Goal: Task Accomplishment & Management: Manage account settings

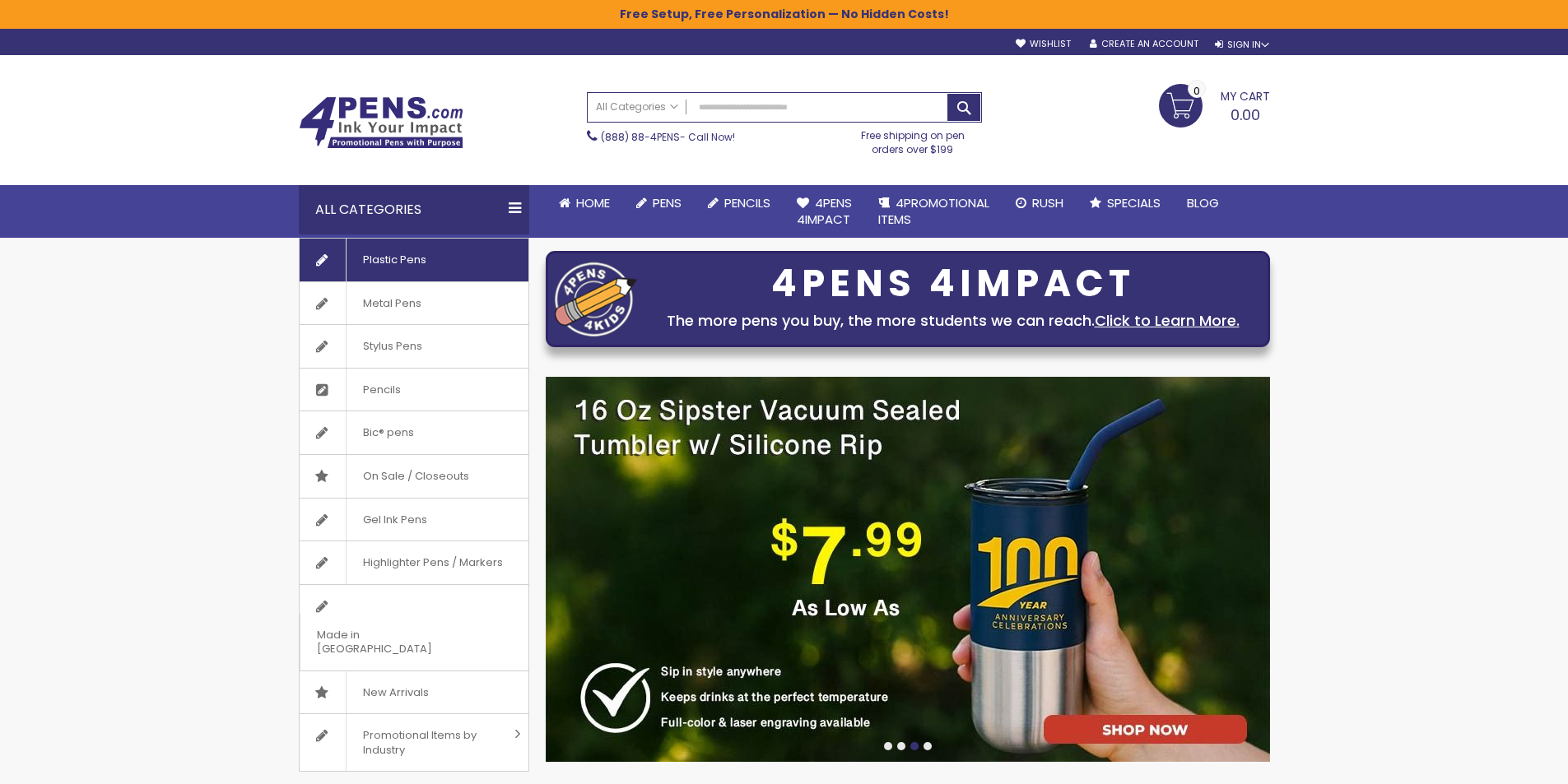
click at [394, 264] on span "Plastic Pens" at bounding box center [394, 259] width 97 height 42
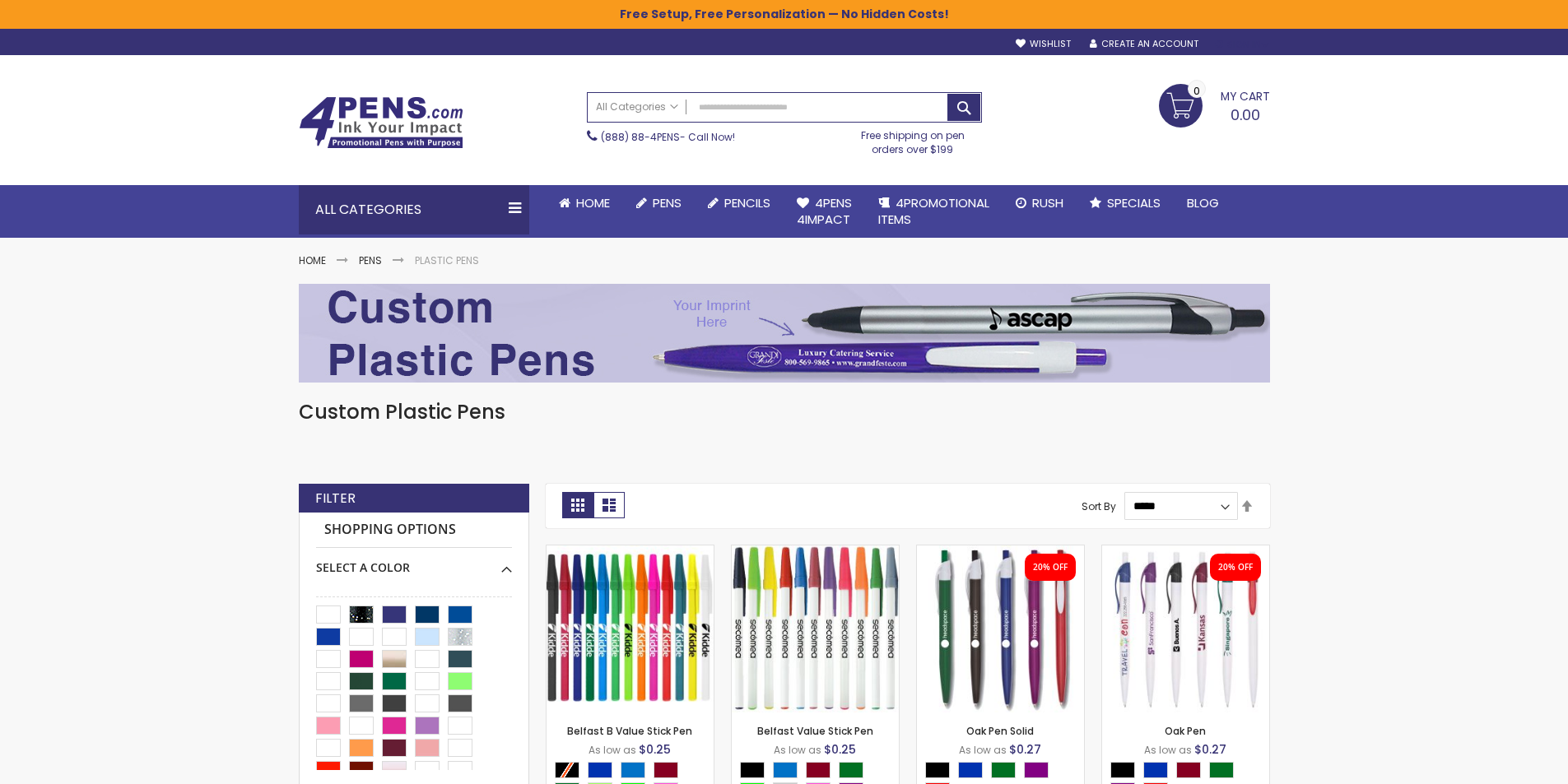
type input "**********"
click at [1257, 42] on div "Sign In" at bounding box center [1242, 45] width 54 height 13
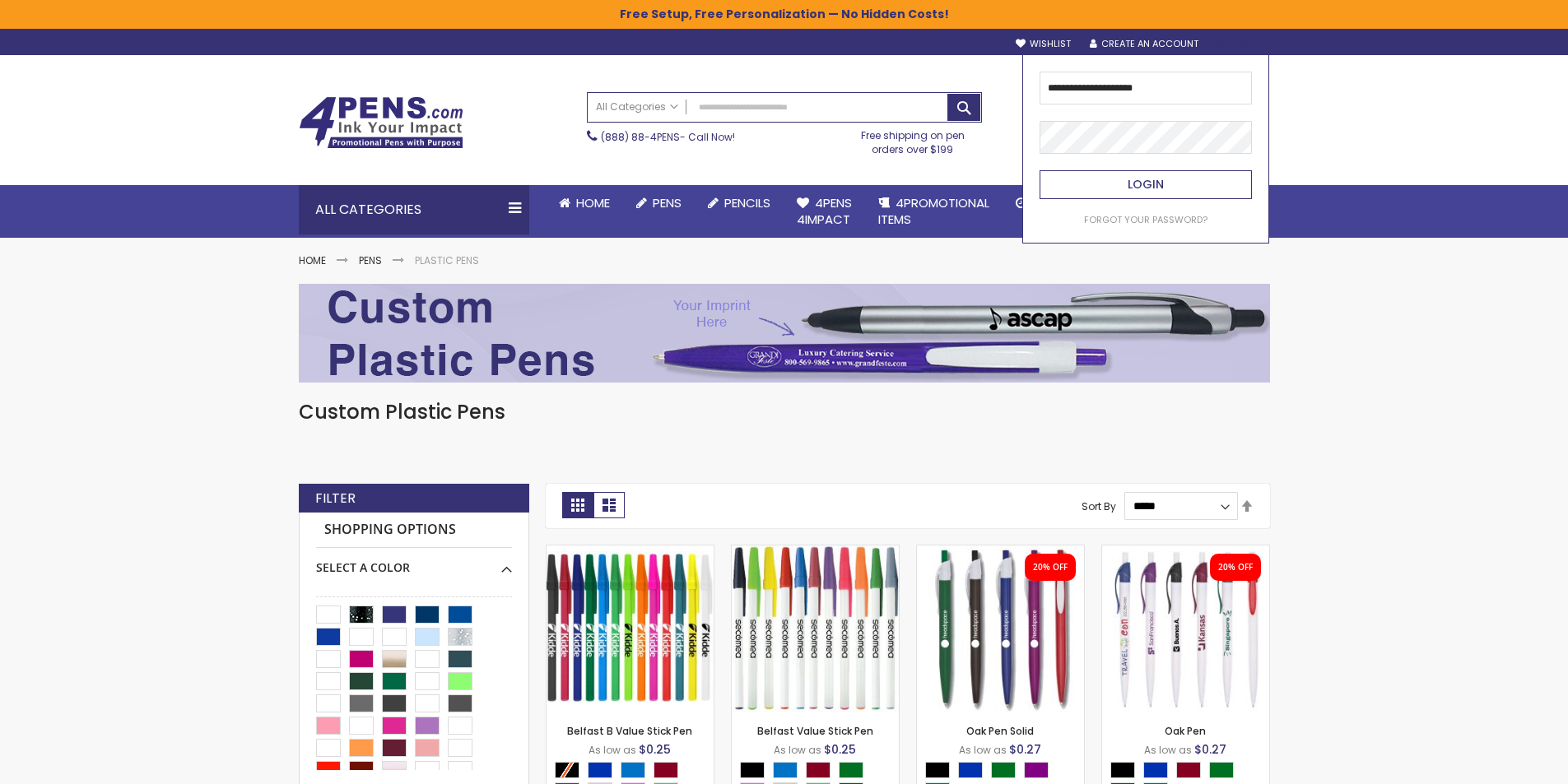
click at [1143, 188] on span "Login" at bounding box center [1146, 184] width 36 height 16
click at [1108, 194] on button "Login" at bounding box center [1146, 185] width 212 height 29
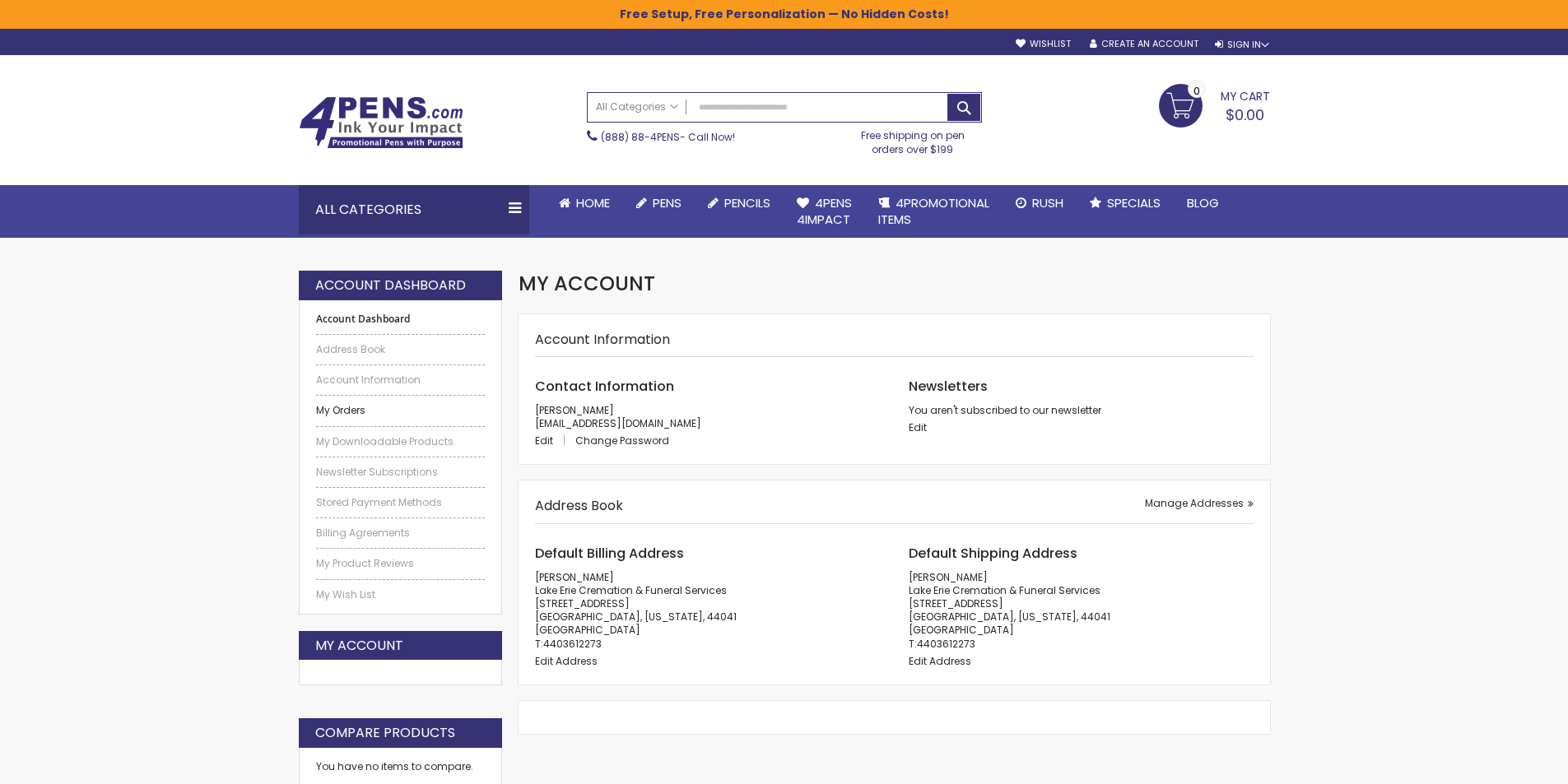
click at [345, 408] on link "My Orders" at bounding box center [401, 410] width 170 height 14
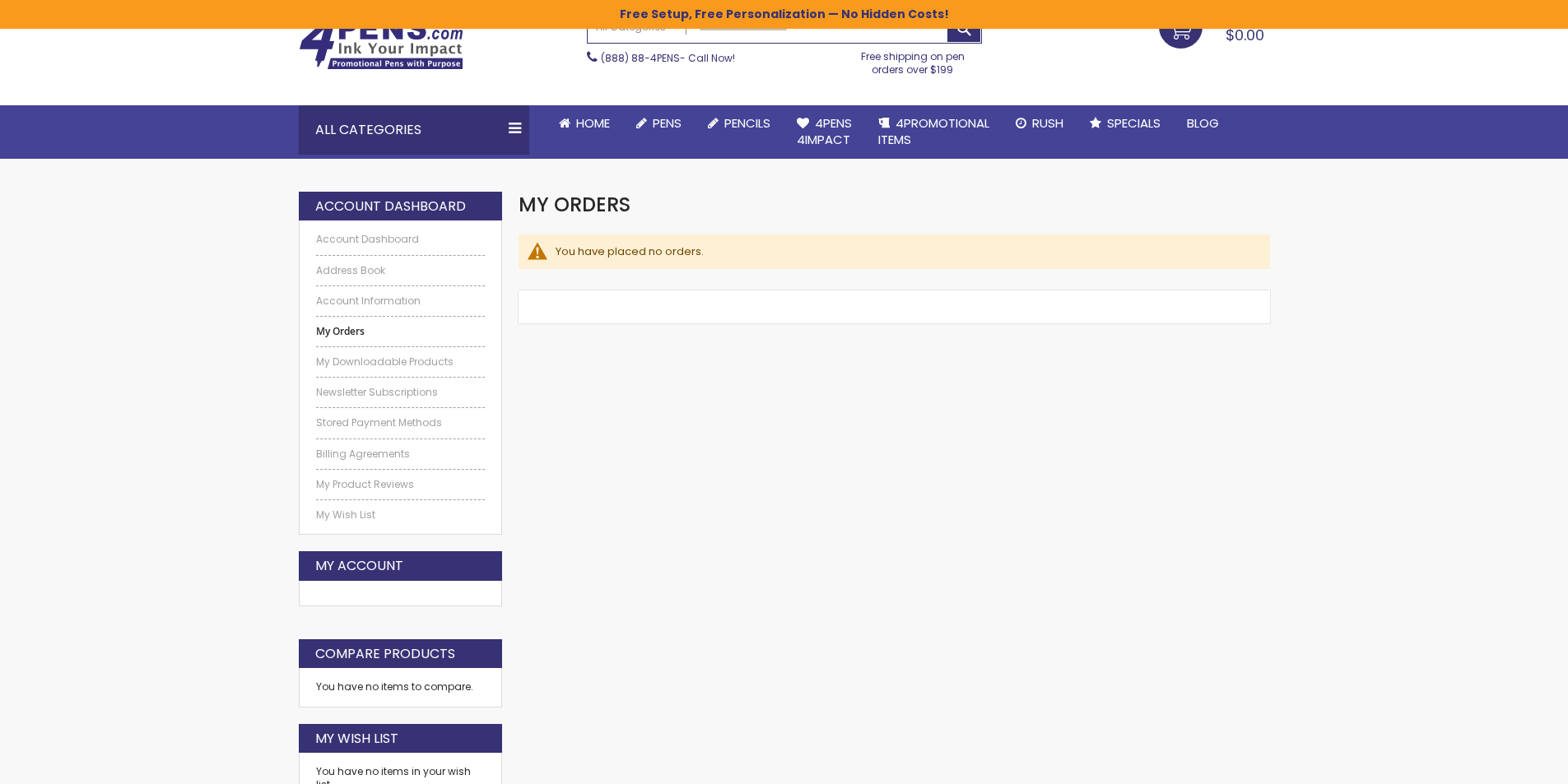
scroll to position [82, 0]
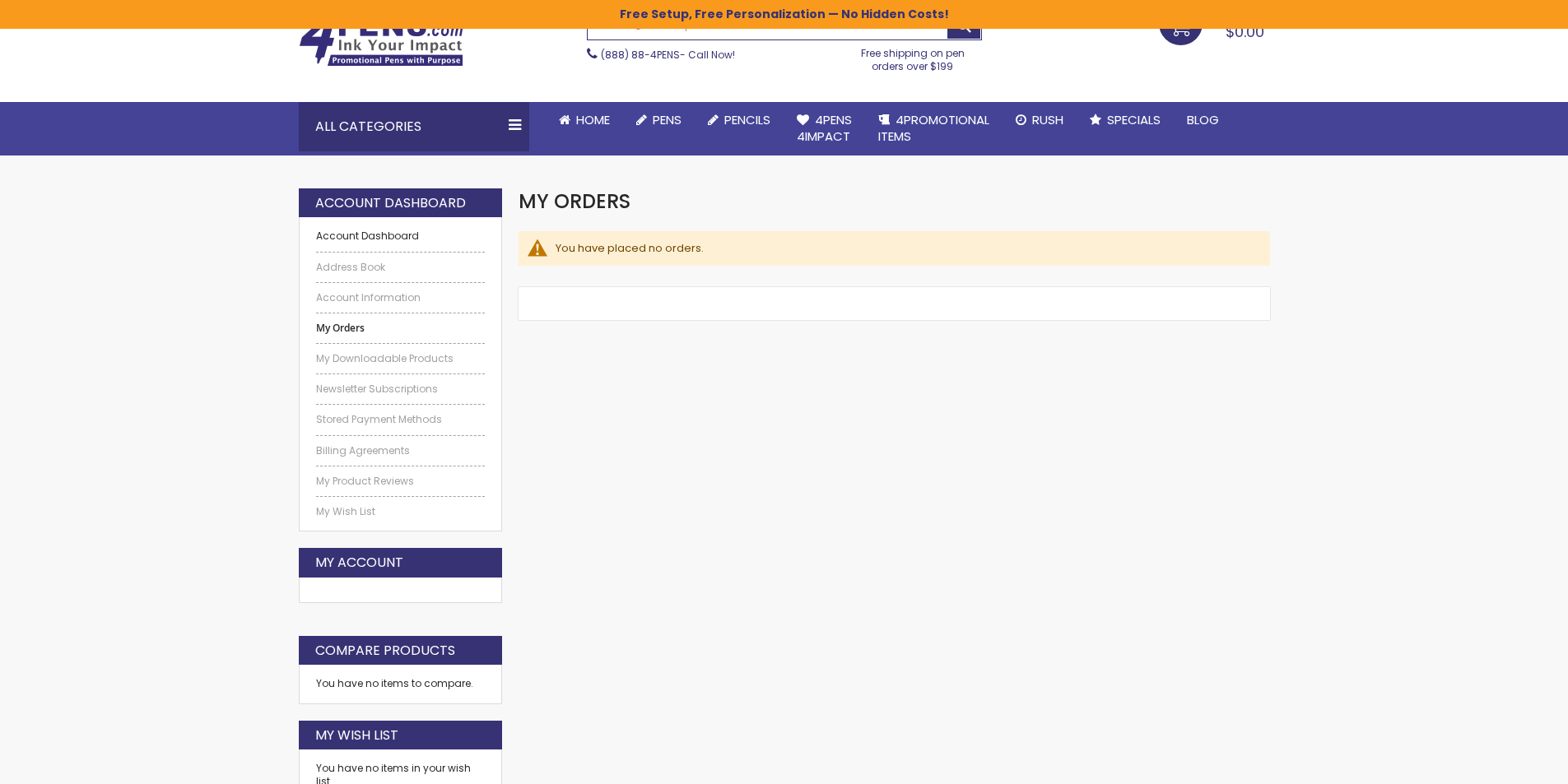
click at [366, 238] on link "Account Dashboard" at bounding box center [401, 235] width 170 height 14
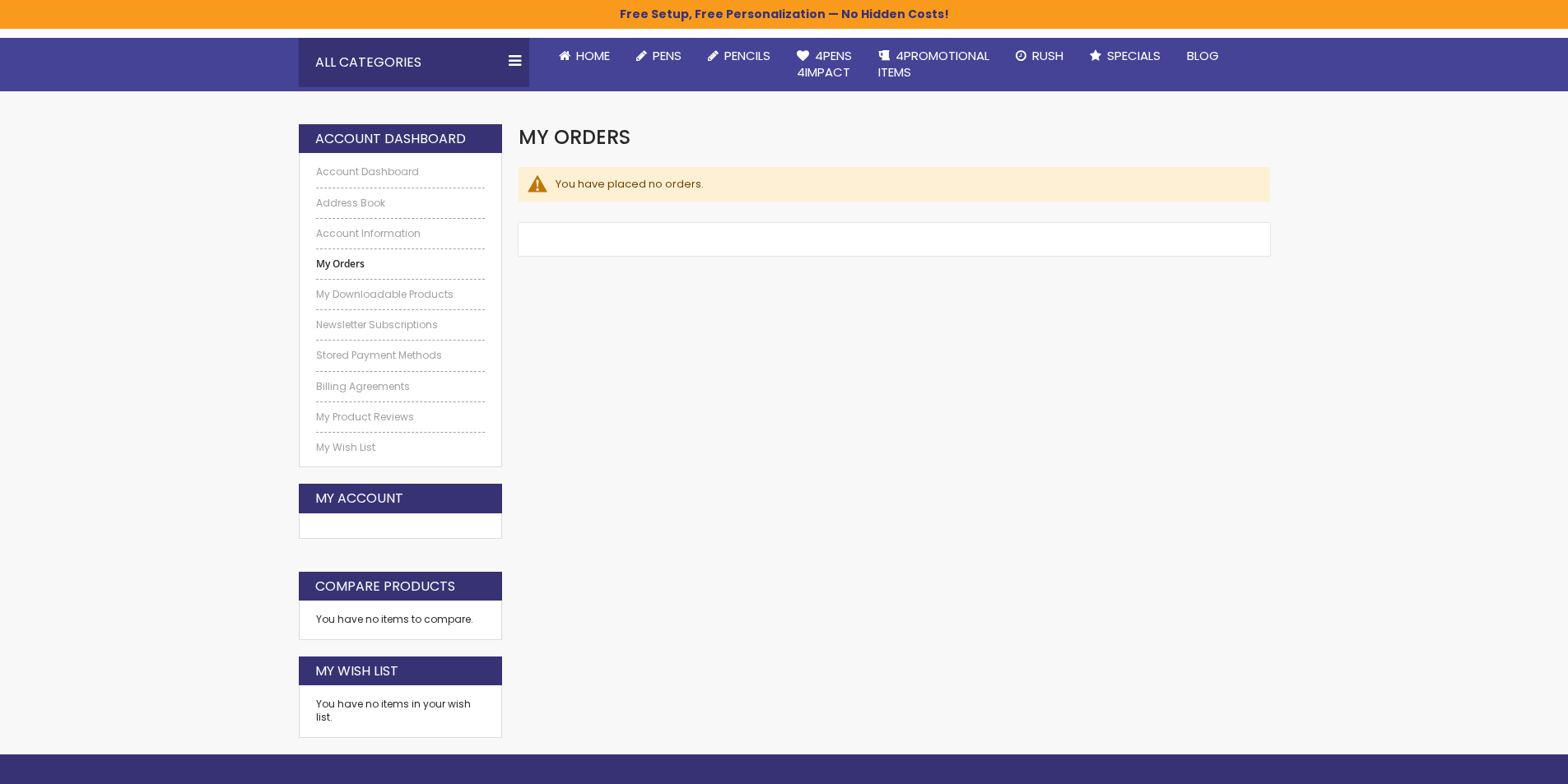
scroll to position [247, 0]
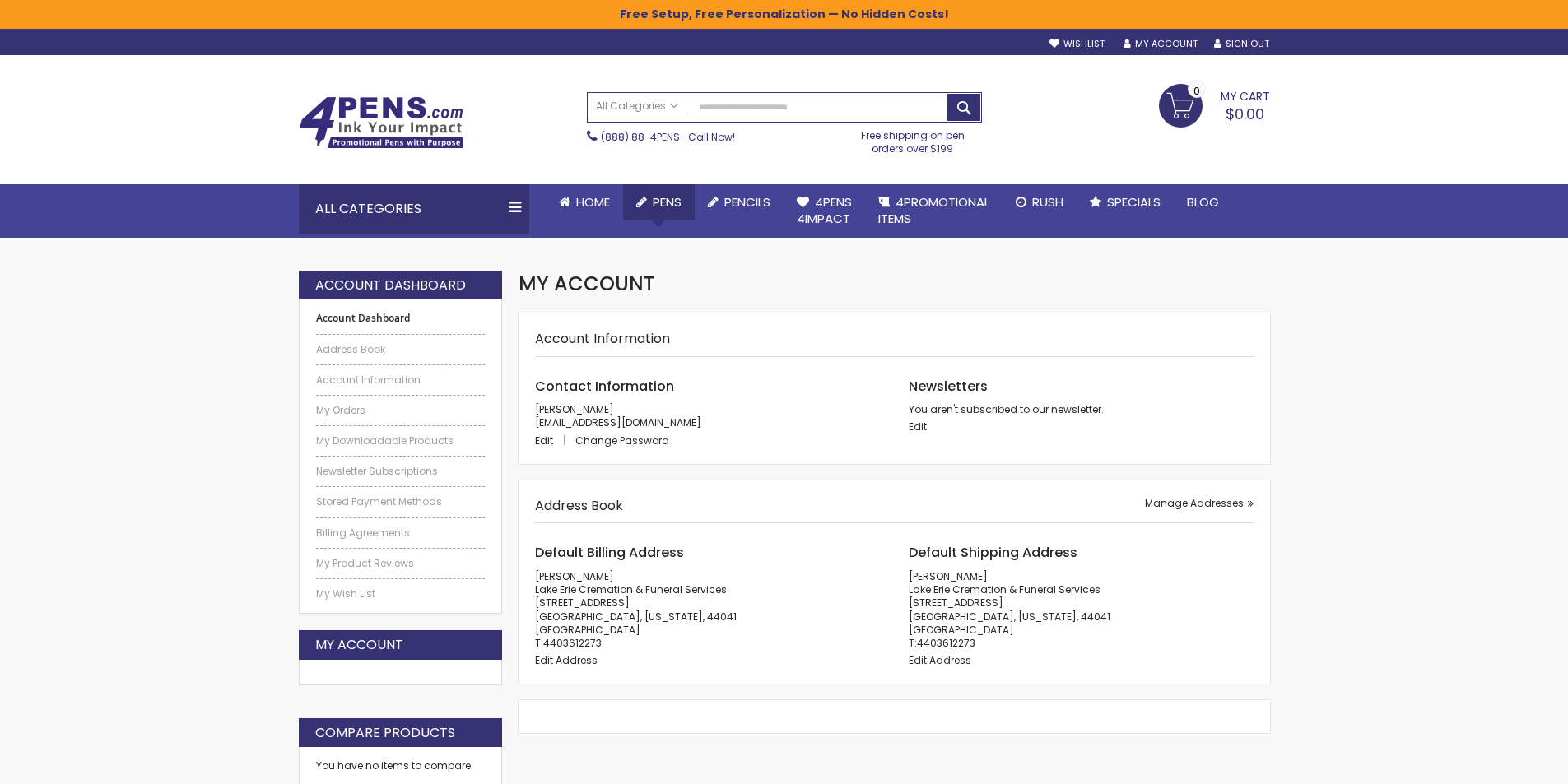
click at [660, 196] on span "Pens" at bounding box center [667, 201] width 29 height 17
